Goal: Task Accomplishment & Management: Use online tool/utility

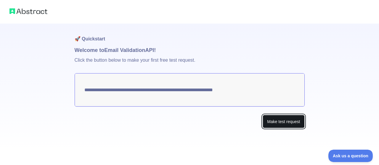
click at [293, 121] on button "Make test request" at bounding box center [283, 121] width 42 height 13
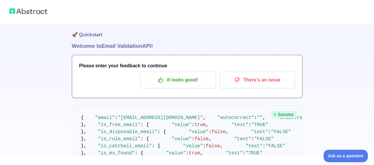
scroll to position [6, 0]
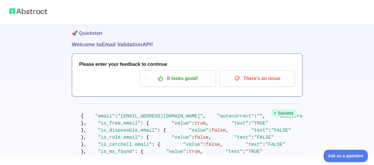
click at [14, 10] on img at bounding box center [28, 11] width 38 height 8
click at [27, 12] on img at bounding box center [28, 11] width 38 height 8
click at [86, 33] on h1 "🚀 Quickstart" at bounding box center [187, 29] width 231 height 22
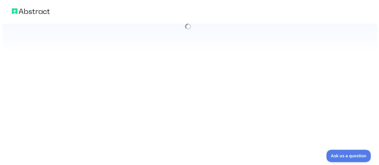
scroll to position [0, 0]
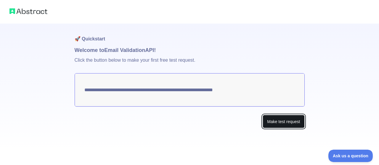
click at [272, 120] on button "Make test request" at bounding box center [283, 121] width 42 height 13
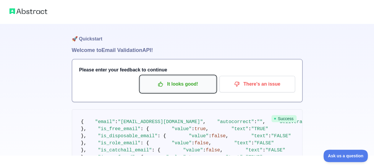
click at [162, 82] on icon "button" at bounding box center [161, 84] width 6 height 6
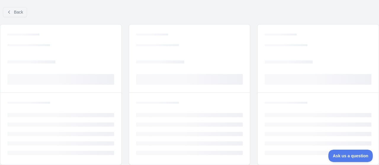
click at [183, 82] on rect at bounding box center [189, 79] width 107 height 11
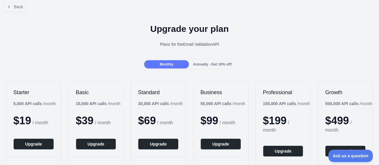
scroll to position [7, 0]
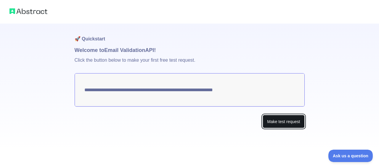
click at [282, 124] on button "Make test request" at bounding box center [283, 121] width 42 height 13
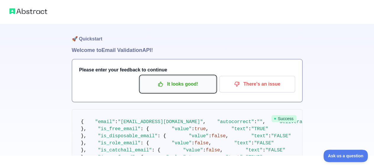
click at [172, 85] on p "It looks good!" at bounding box center [178, 84] width 67 height 10
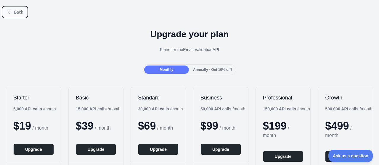
click at [16, 14] on span "Back" at bounding box center [18, 12] width 9 height 5
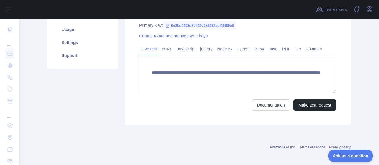
scroll to position [115, 0]
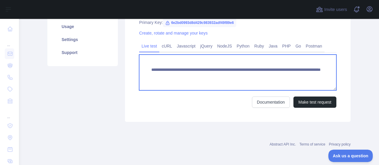
drag, startPoint x: 251, startPoint y: 77, endPoint x: 298, endPoint y: 77, distance: 47.0
click at [298, 77] on textarea "**********" at bounding box center [237, 73] width 197 height 36
paste textarea "**********"
type textarea "**********"
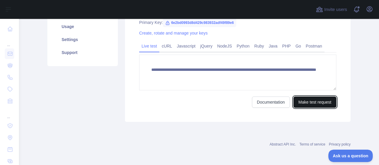
click at [313, 102] on button "Make test request" at bounding box center [314, 102] width 43 height 11
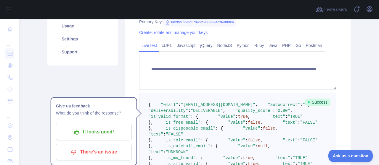
scroll to position [116, 0]
